Goal: Navigation & Orientation: Find specific page/section

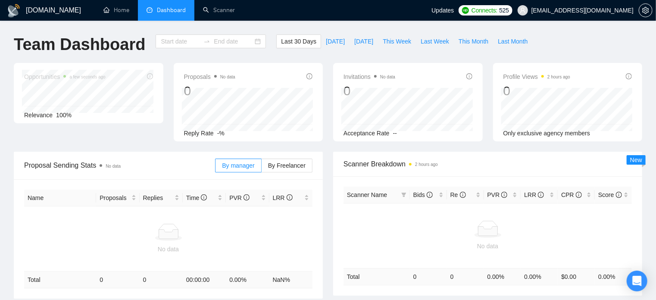
type input "[DATE]"
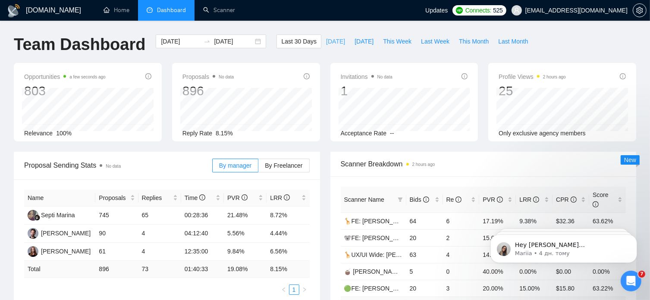
click at [327, 44] on span "[DATE]" at bounding box center [335, 41] width 19 height 9
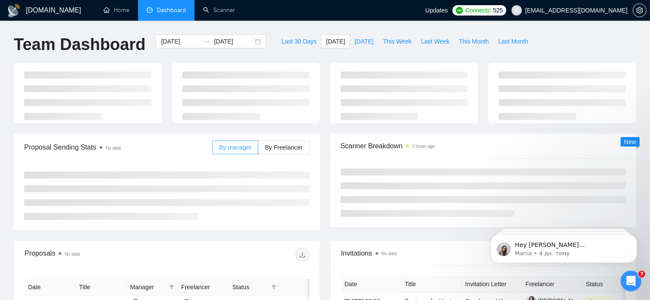
type input "[DATE]"
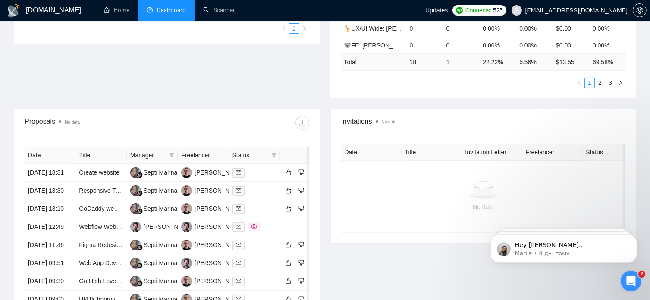
scroll to position [243, 0]
click at [220, 7] on link "Scanner" at bounding box center [219, 9] width 32 height 7
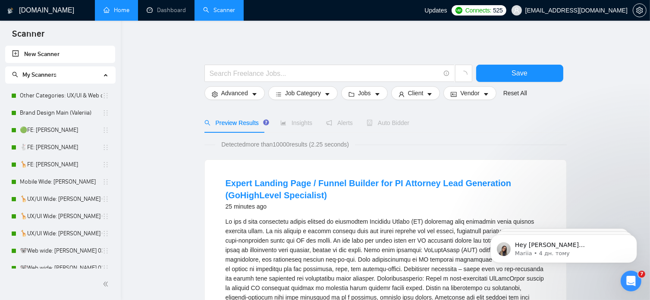
click at [127, 9] on link "Home" at bounding box center [116, 9] width 26 height 7
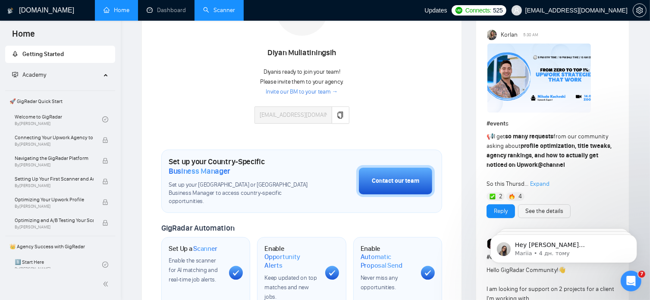
scroll to position [174, 0]
click at [542, 182] on span "Expand" at bounding box center [539, 183] width 19 height 7
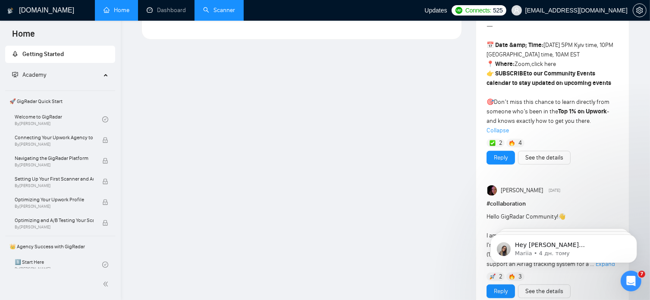
scroll to position [653, 0]
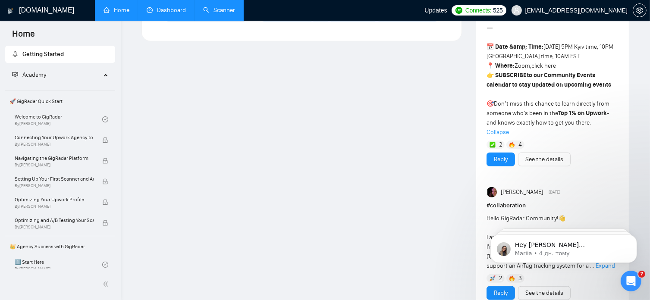
click at [181, 6] on link "Dashboard" at bounding box center [166, 9] width 39 height 7
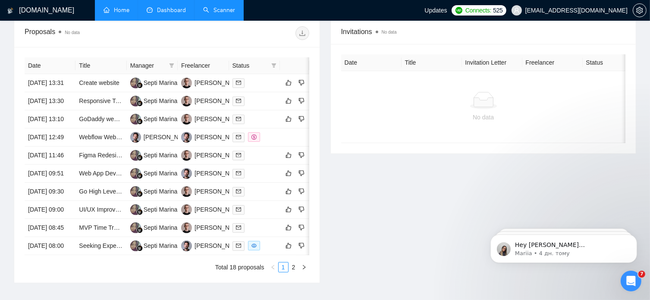
type input "[DATE]"
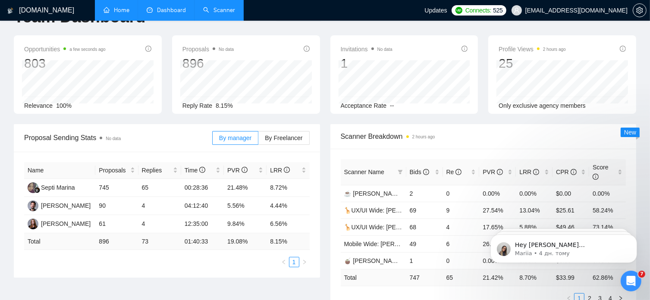
scroll to position [0, 0]
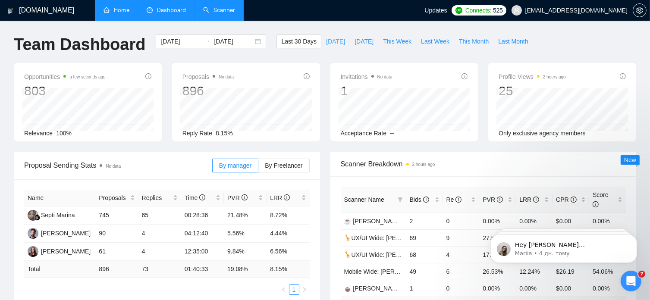
click at [326, 43] on span "[DATE]" at bounding box center [335, 41] width 19 height 9
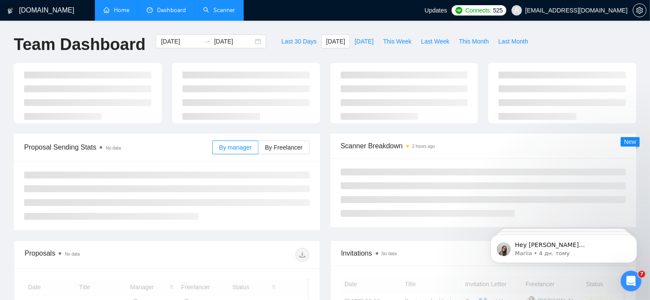
type input "[DATE]"
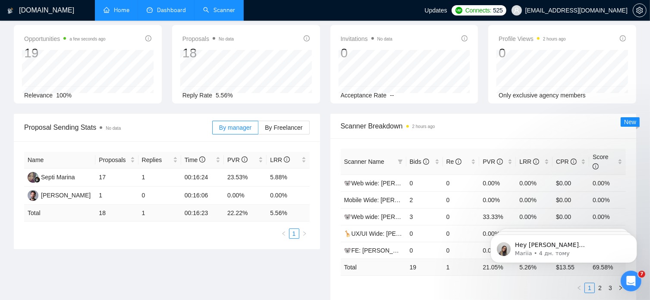
scroll to position [4, 0]
